Goal: Information Seeking & Learning: Learn about a topic

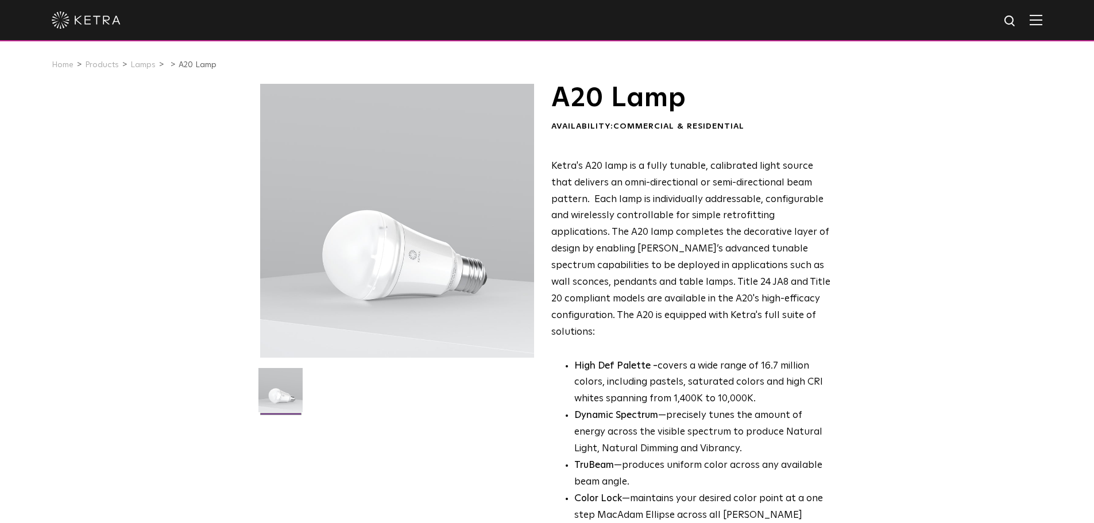
scroll to position [230, 0]
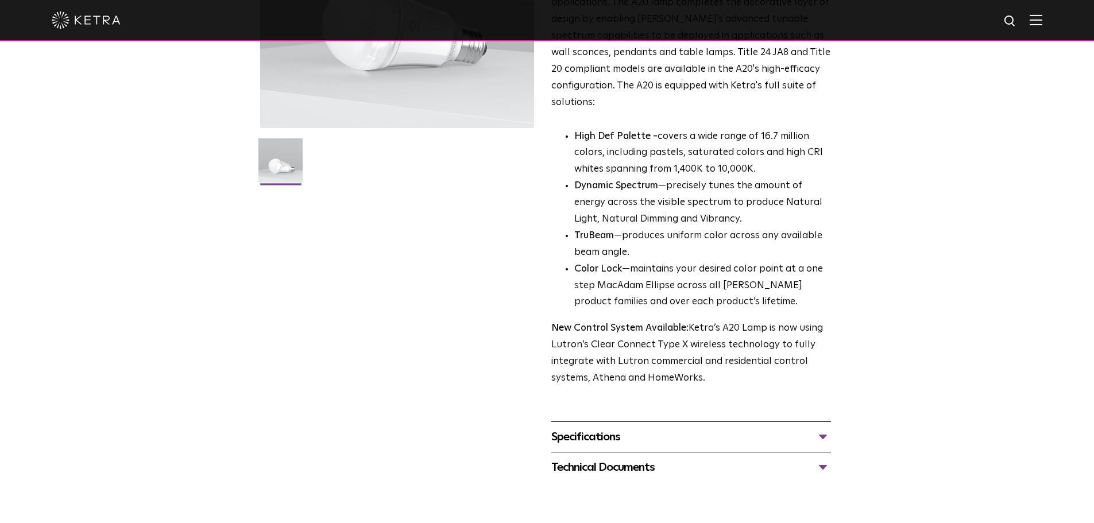
click at [616, 428] on div "Specifications" at bounding box center [691, 437] width 280 height 18
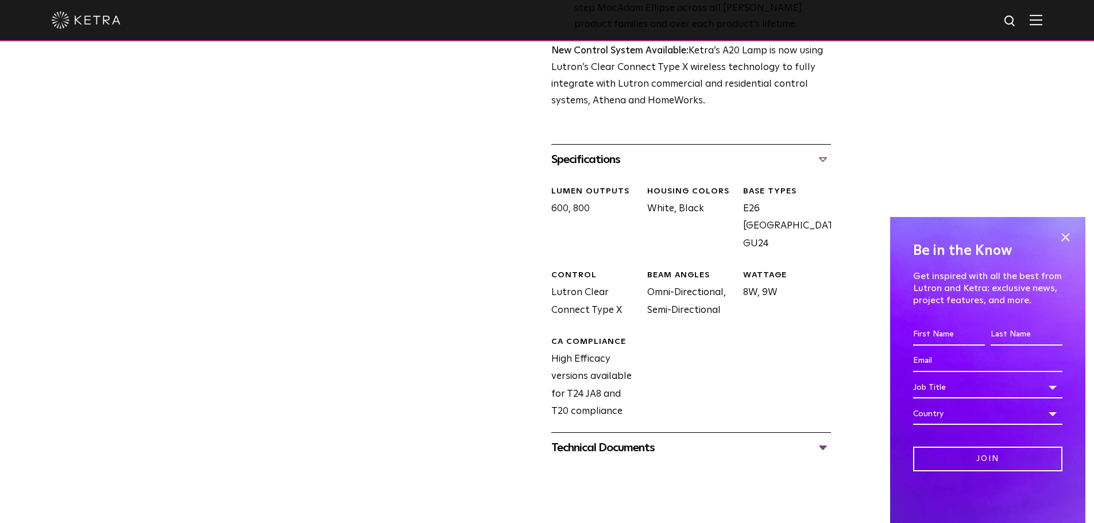
scroll to position [517, 0]
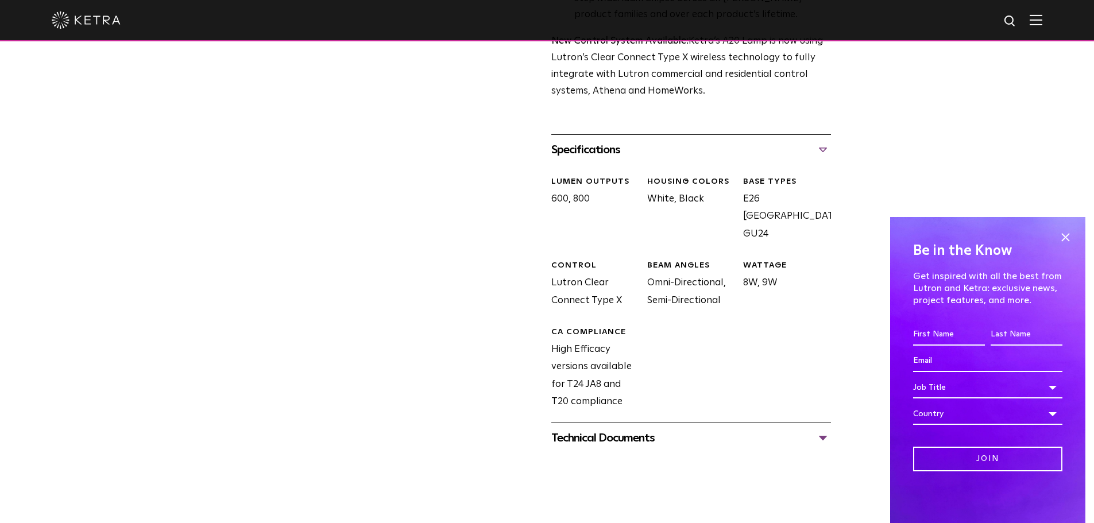
click at [616, 429] on div "Technical Documents" at bounding box center [691, 438] width 280 height 18
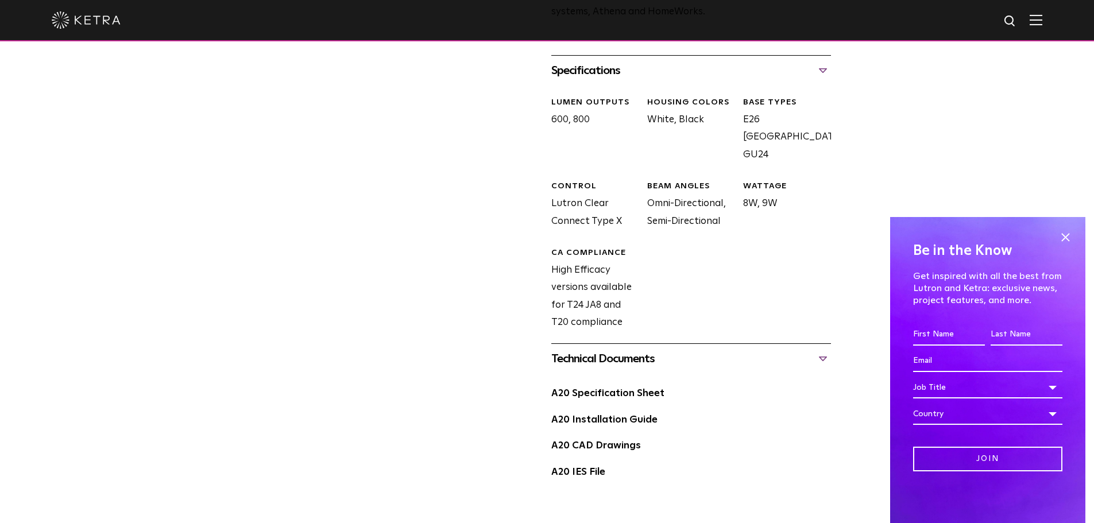
scroll to position [689, 0]
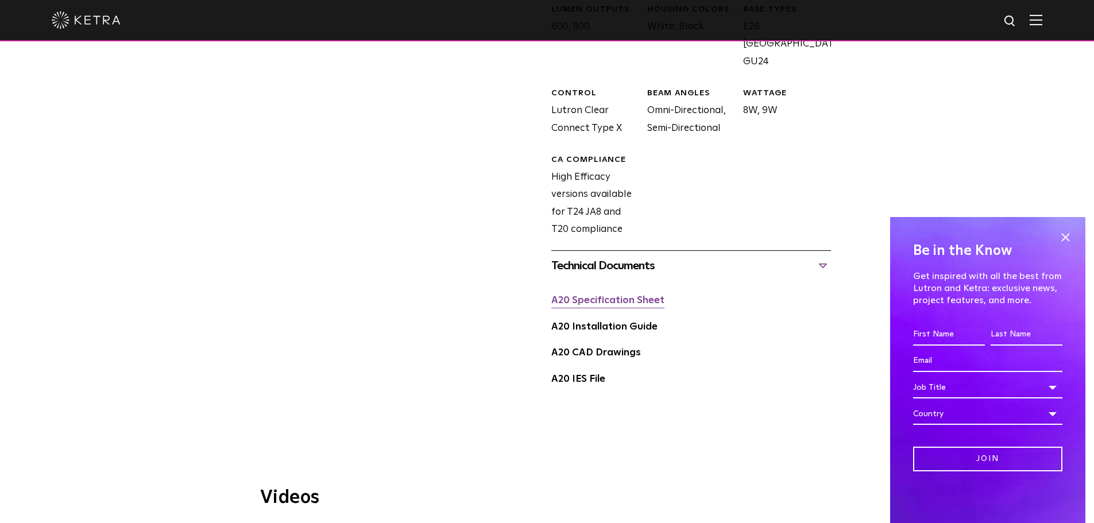
click at [578, 296] on link "A20 Specification Sheet" at bounding box center [607, 301] width 113 height 10
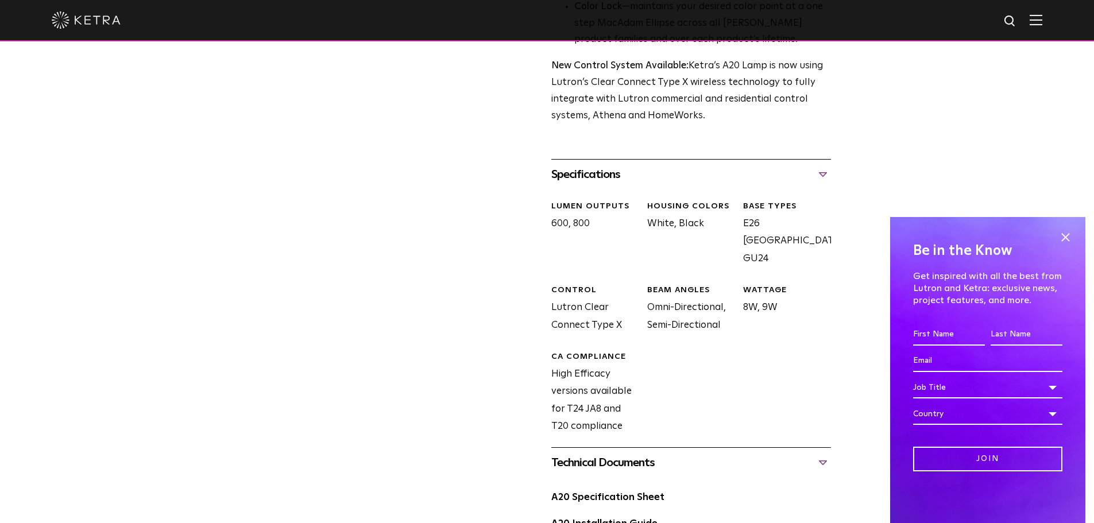
scroll to position [402, 0]
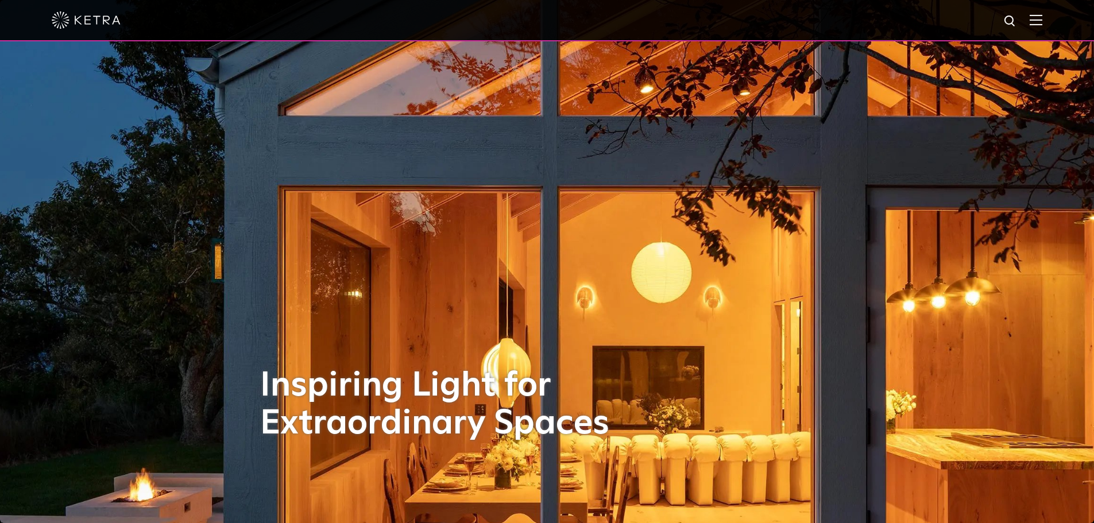
click at [1039, 16] on img at bounding box center [1036, 19] width 13 height 11
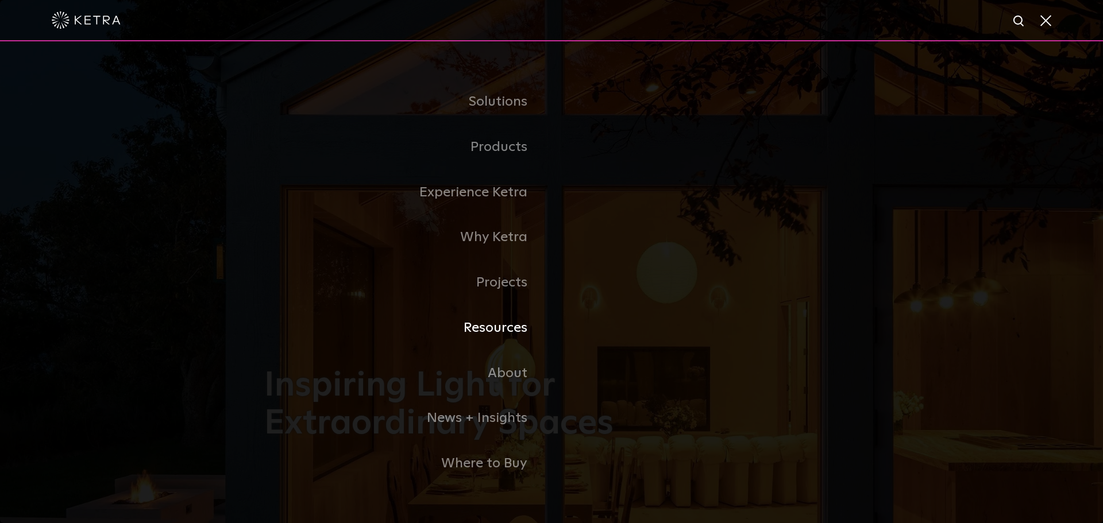
click at [486, 328] on link "Resources" at bounding box center [407, 328] width 287 height 45
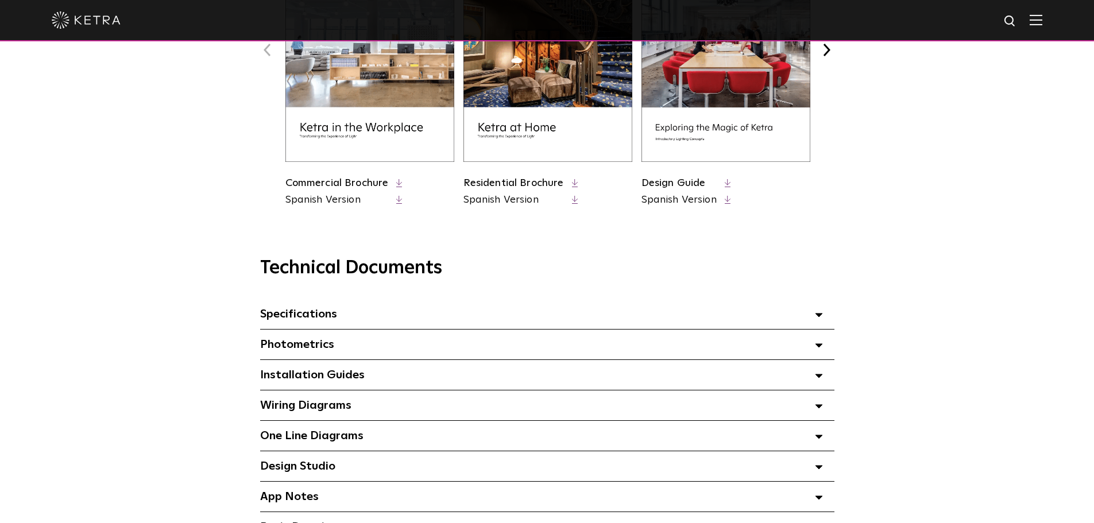
scroll to position [517, 0]
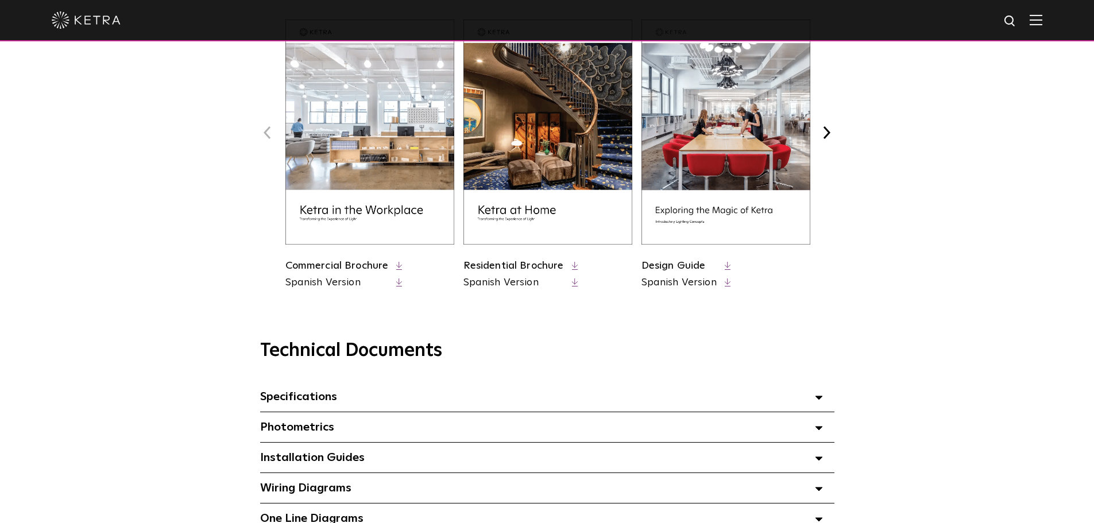
click at [1041, 27] on div at bounding box center [547, 20] width 991 height 40
click at [1042, 18] on img at bounding box center [1036, 19] width 13 height 11
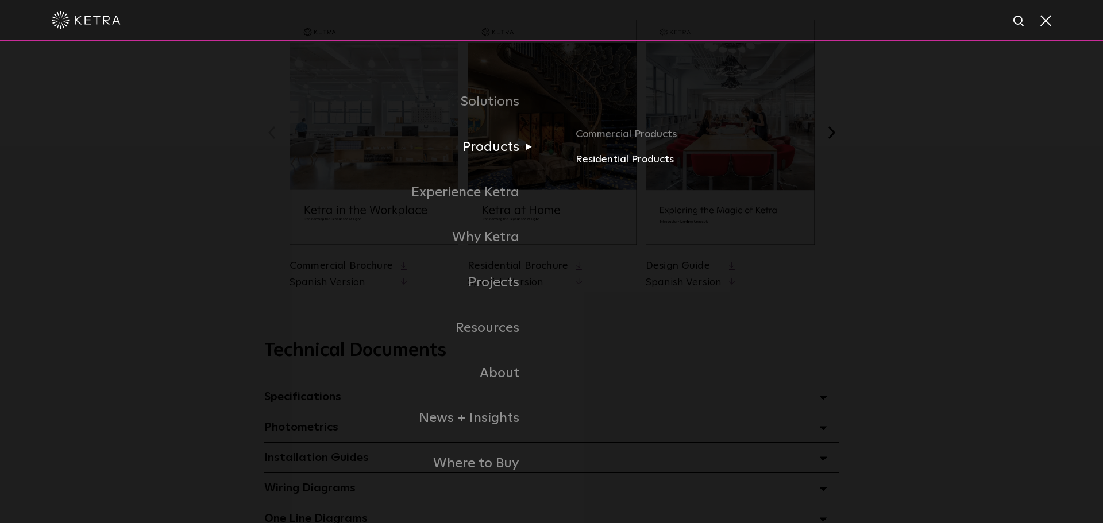
click at [580, 161] on link "Residential Products" at bounding box center [755, 160] width 361 height 17
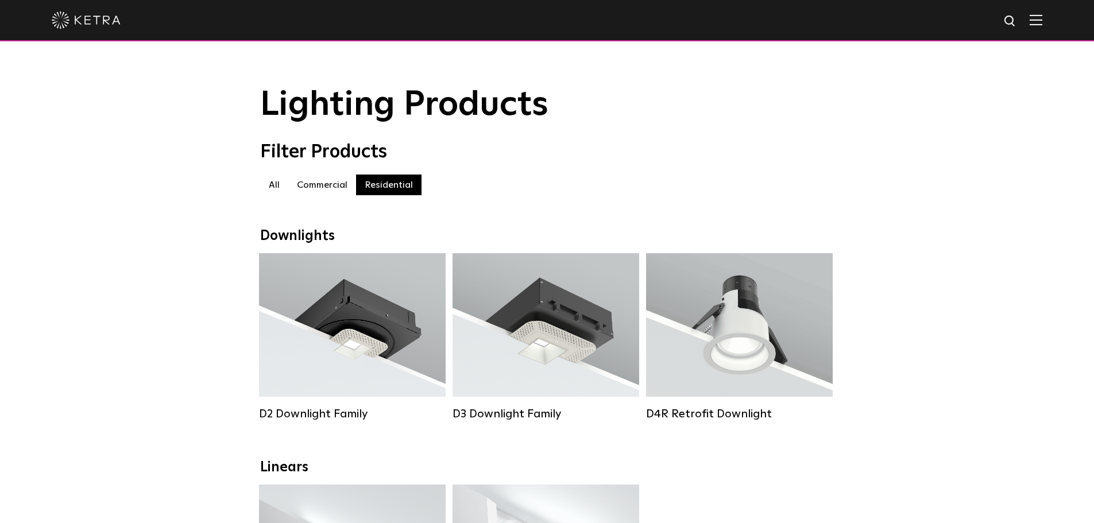
click at [1042, 21] on img at bounding box center [1036, 19] width 13 height 11
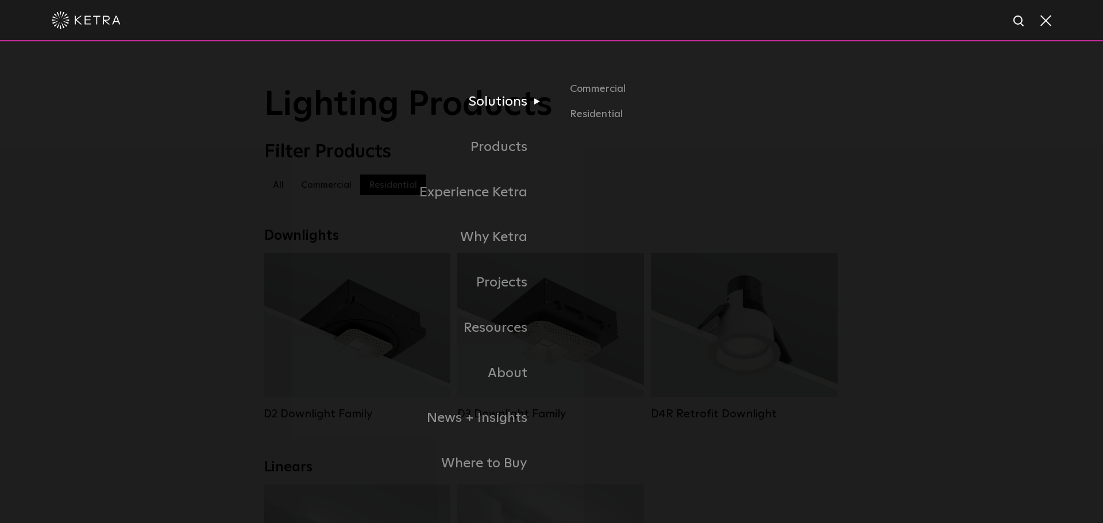
click at [513, 103] on link "Solutions" at bounding box center [407, 101] width 287 height 45
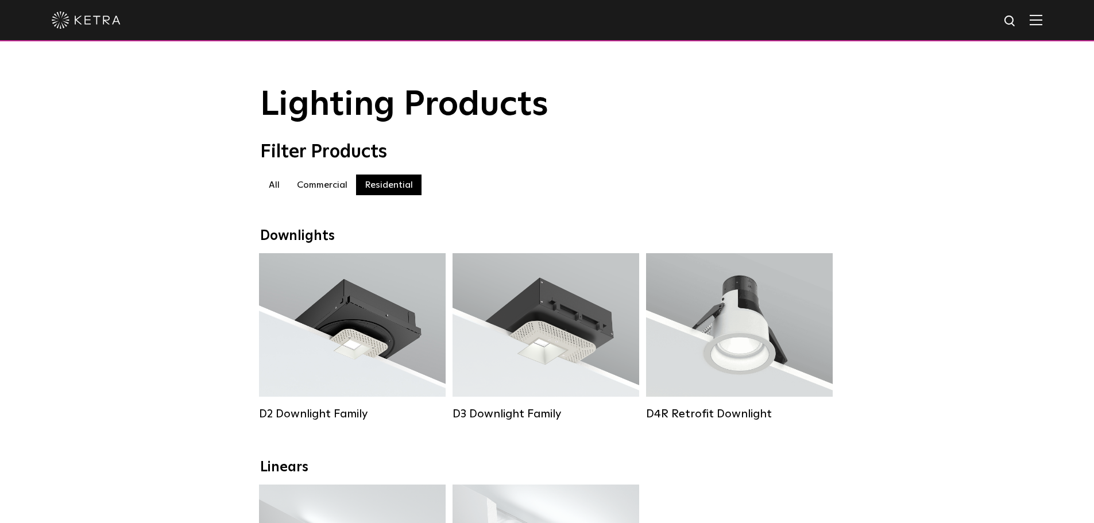
click at [1042, 16] on img at bounding box center [1036, 19] width 13 height 11
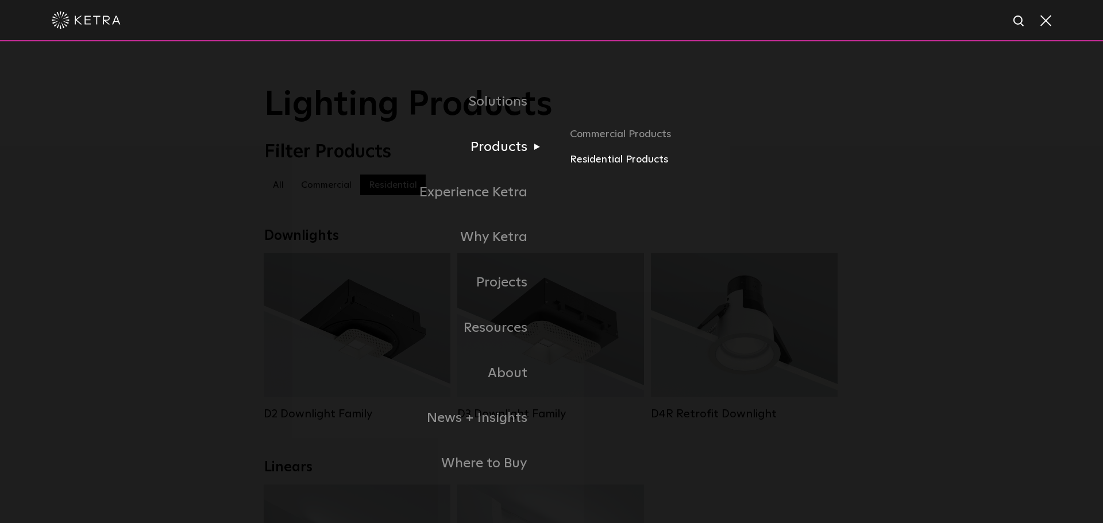
click at [583, 165] on link "Residential Products" at bounding box center [704, 160] width 269 height 17
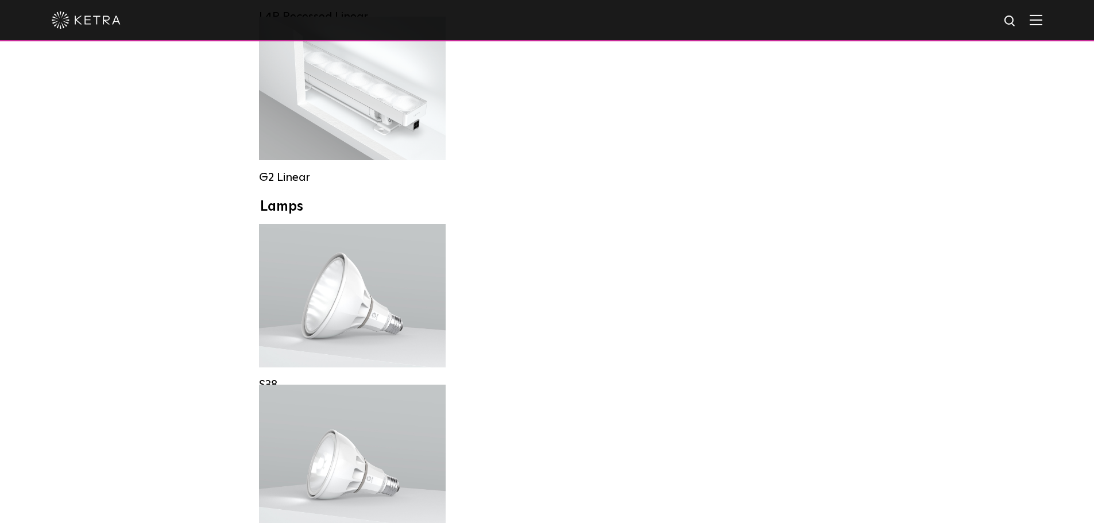
scroll to position [1206, 0]
